Goal: Navigation & Orientation: Find specific page/section

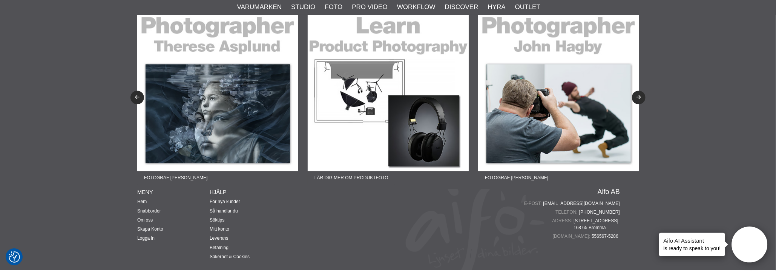
scroll to position [1168, 0]
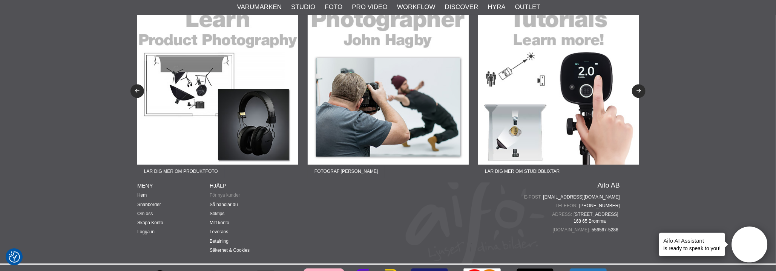
click at [219, 196] on link "För nya kunder" at bounding box center [225, 194] width 31 height 5
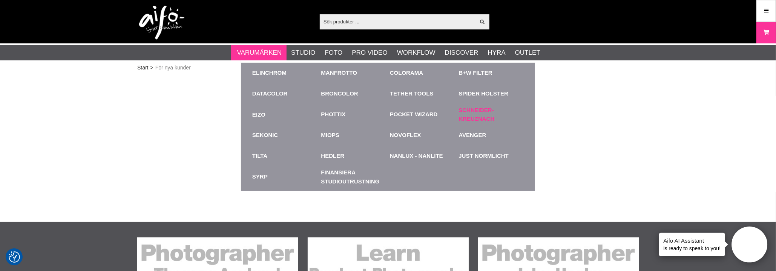
click at [484, 115] on link "Schneider-Kreuznach" at bounding box center [491, 114] width 65 height 17
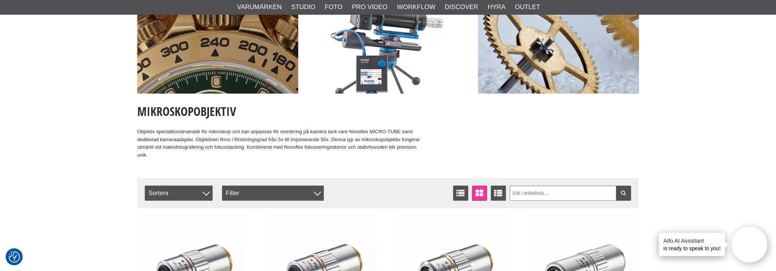
scroll to position [75, 0]
